Goal: Find specific page/section: Find specific page/section

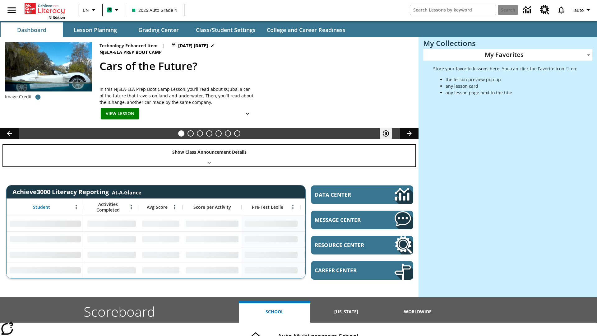
click at [209, 155] on div "Show Class Announcement Details" at bounding box center [209, 155] width 412 height 21
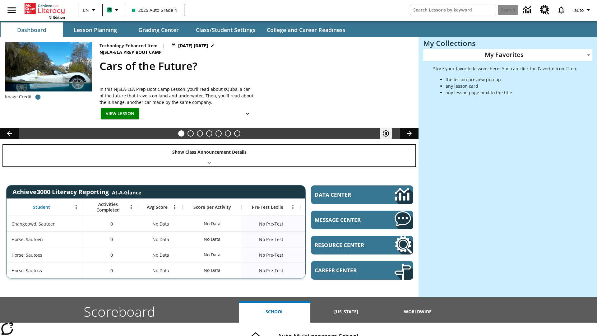
click at [209, 155] on div "Show Class Announcement Details" at bounding box center [209, 155] width 412 height 21
